Goal: Task Accomplishment & Management: Manage account settings

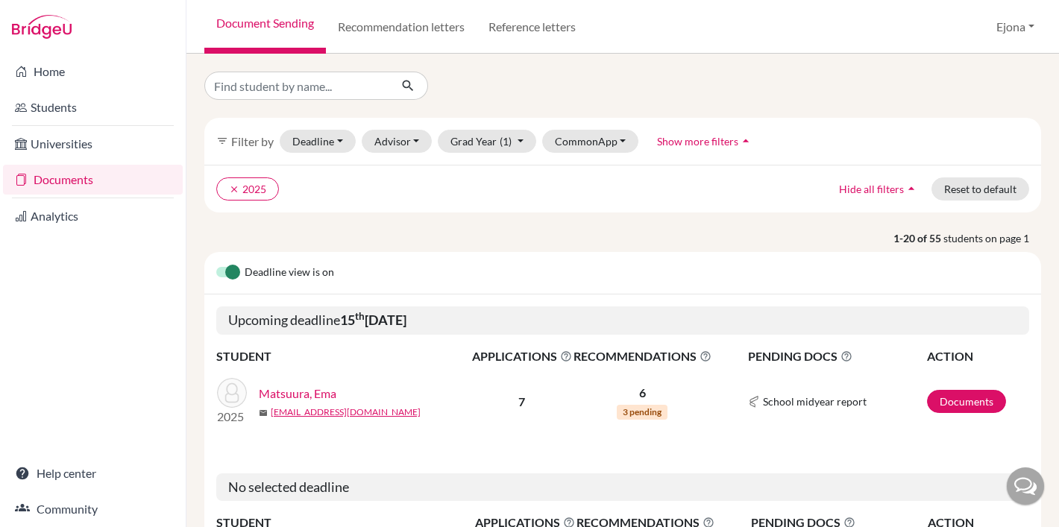
scroll to position [1, 0]
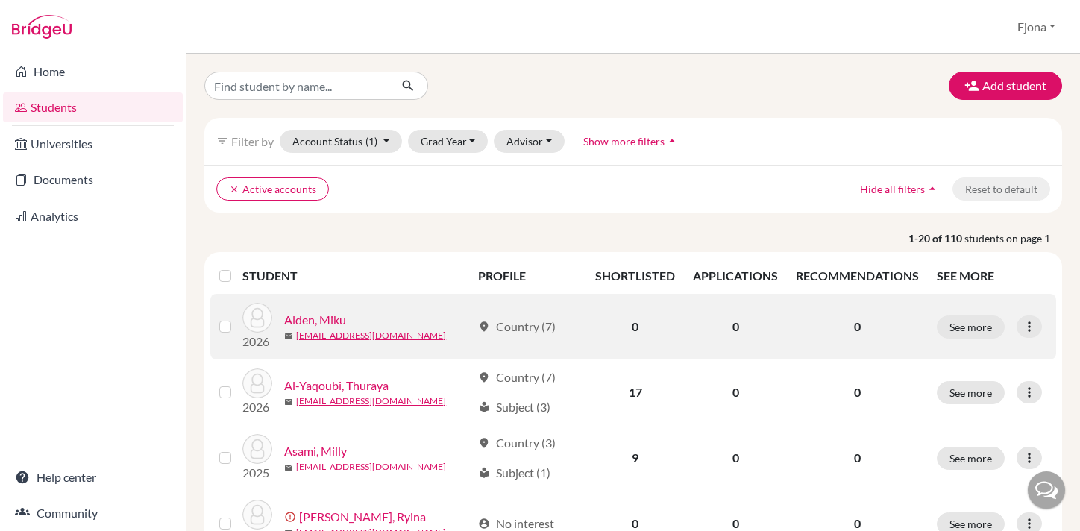
click at [325, 316] on link "Alden, Miku" at bounding box center [315, 320] width 62 height 18
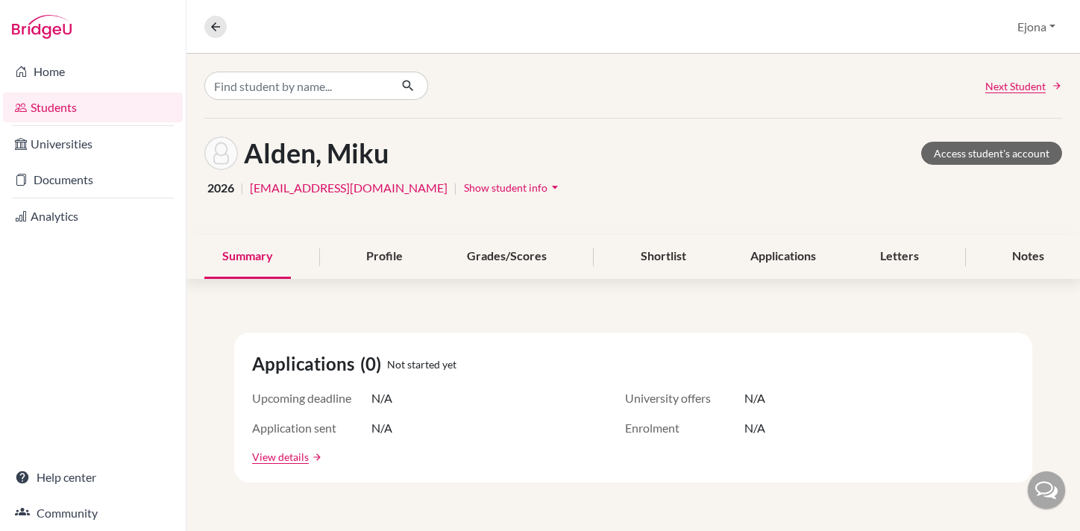
click at [967, 138] on div "Alden, Miku Access student's account" at bounding box center [633, 153] width 858 height 34
click at [958, 146] on link "Access student's account" at bounding box center [991, 153] width 141 height 23
